Goal: Task Accomplishment & Management: Manage account settings

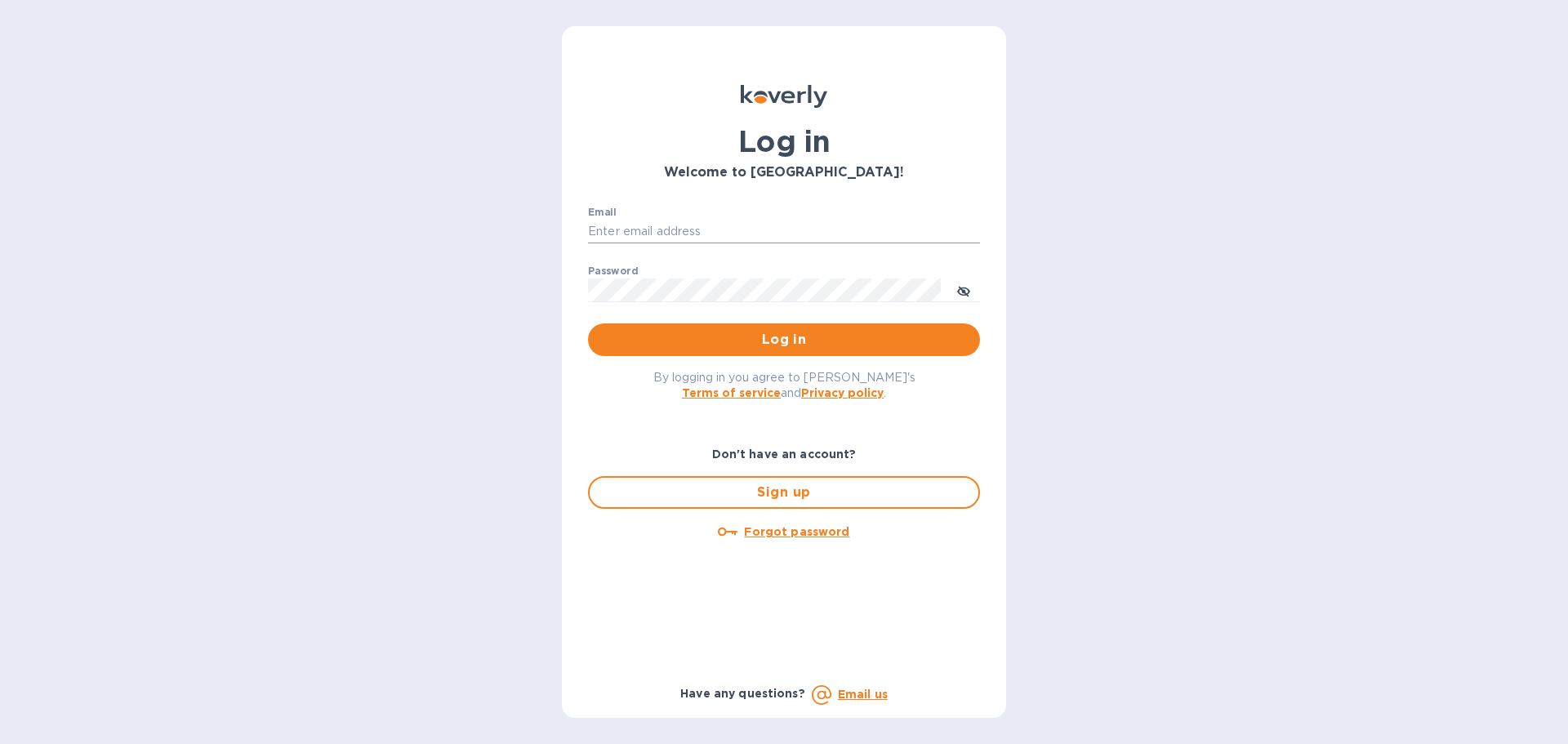
click at [652, 232] on input "Email" at bounding box center [784, 231] width 392 height 25
type input "[PERSON_NAME][EMAIL_ADDRESS][DOMAIN_NAME]"
click at [737, 340] on span "Log in" at bounding box center [783, 340] width 366 height 20
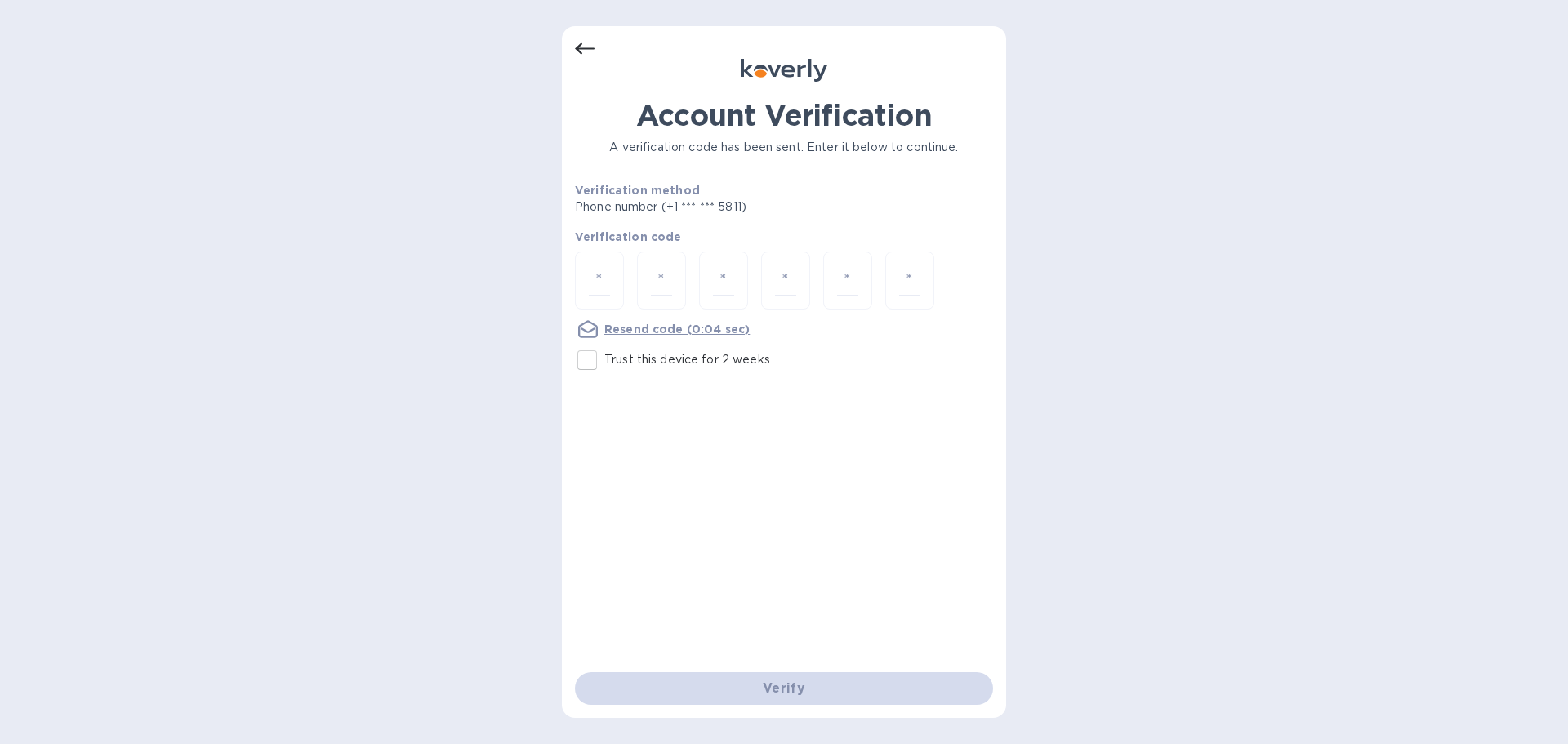
click at [582, 51] on icon at bounding box center [585, 49] width 20 height 20
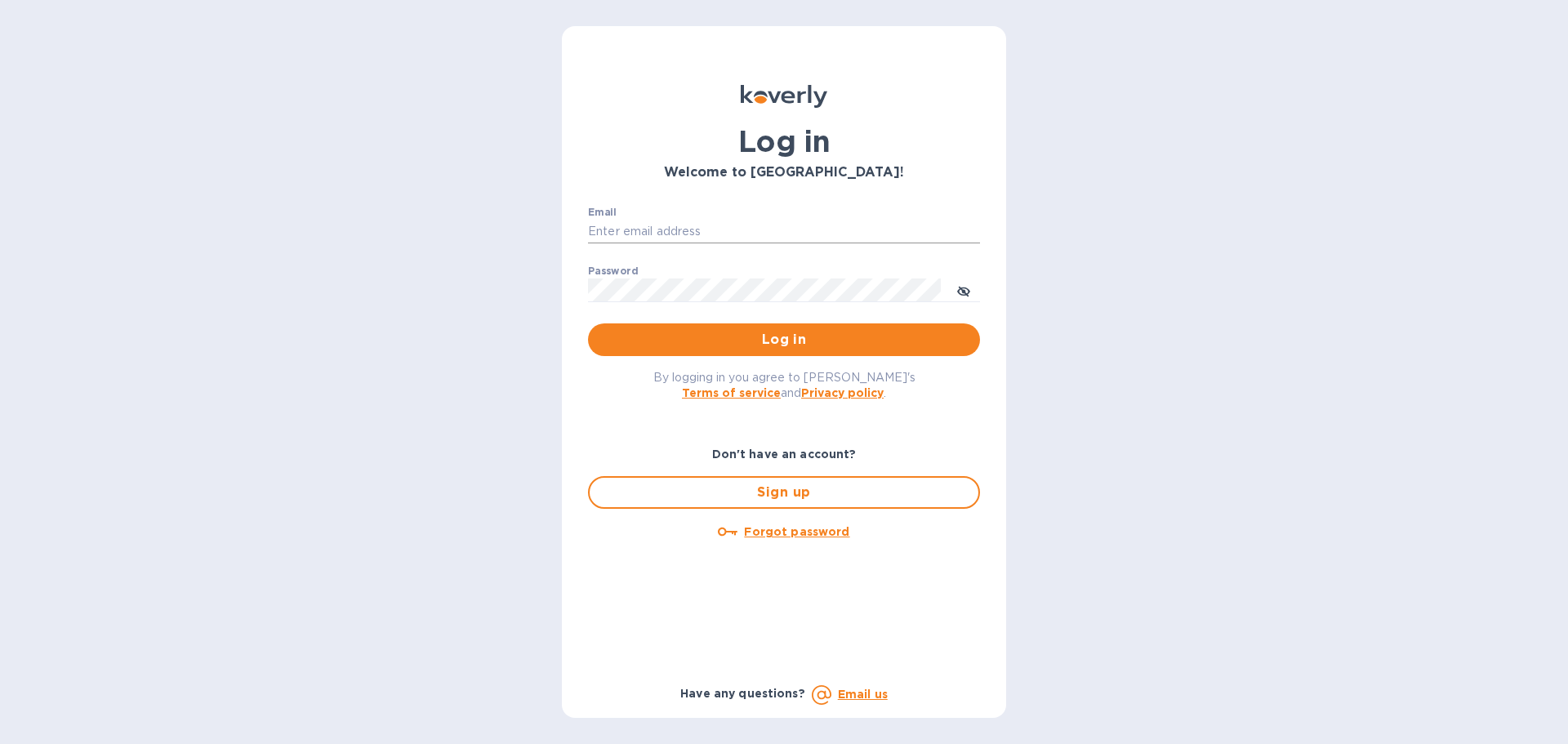
click at [635, 234] on input "Email" at bounding box center [784, 231] width 392 height 25
type input "[PERSON_NAME][EMAIL_ADDRESS][DOMAIN_NAME]"
click at [722, 337] on span "Log in" at bounding box center [783, 340] width 366 height 20
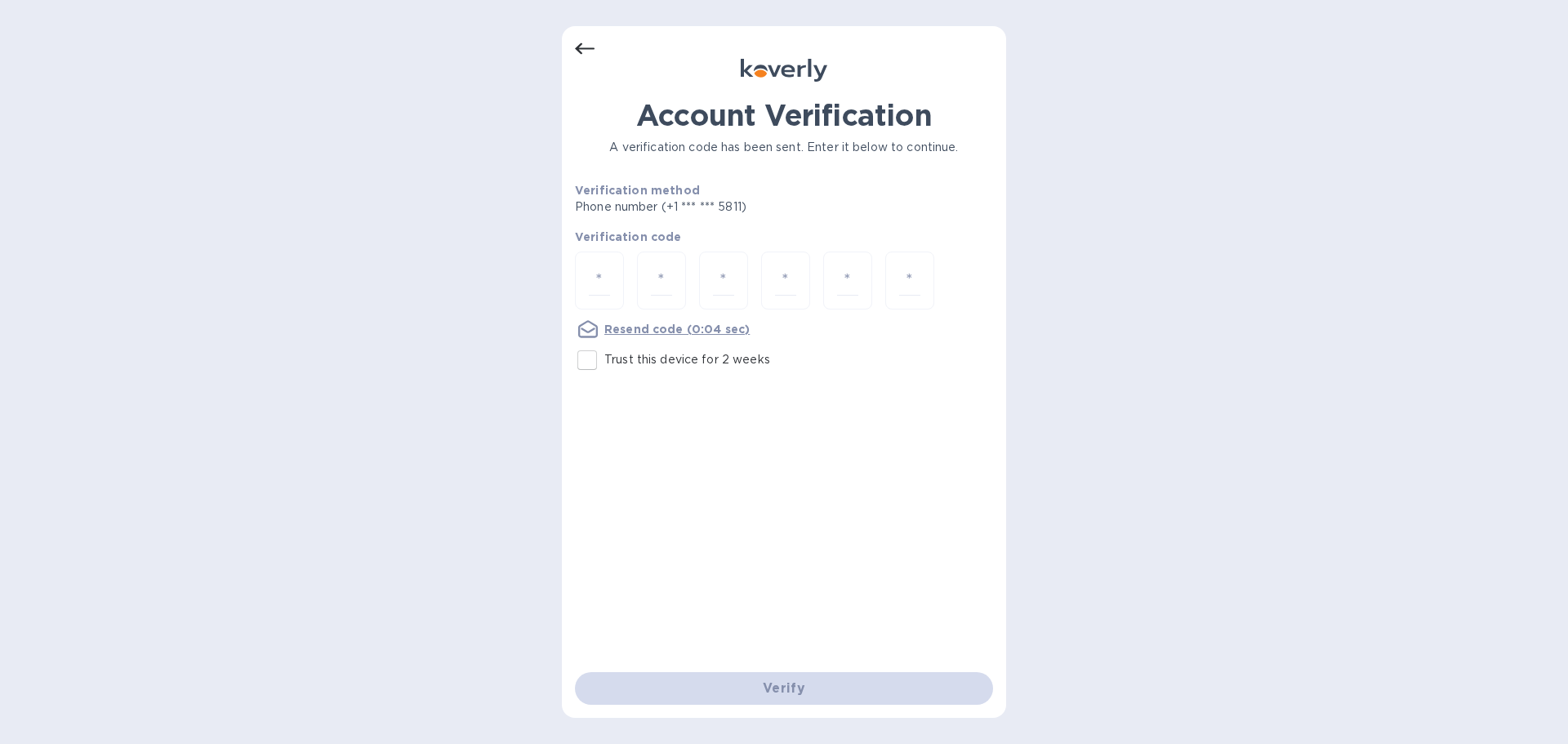
click at [663, 198] on p "Verification method" at bounding box center [723, 190] width 296 height 17
click at [585, 357] on input "Trust this device for 2 weeks" at bounding box center [587, 360] width 34 height 34
checkbox input "true"
click at [596, 287] on input "number" at bounding box center [600, 280] width 22 height 30
